Goal: Navigation & Orientation: Go to known website

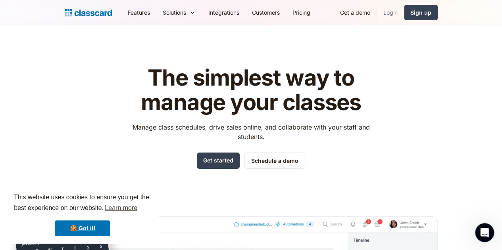
click at [404, 14] on link "Login" at bounding box center [390, 13] width 27 height 18
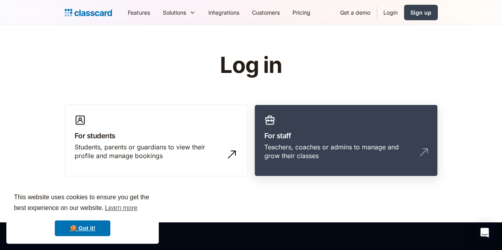
click at [391, 131] on h3 "For staff" at bounding box center [345, 136] width 163 height 11
